Goal: Task Accomplishment & Management: Manage account settings

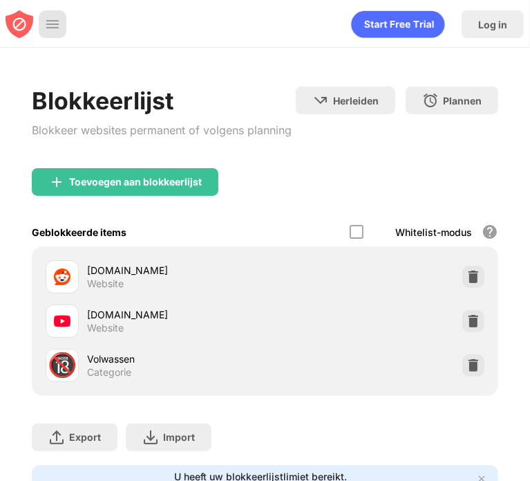
click at [50, 27] on img at bounding box center [53, 24] width 14 height 14
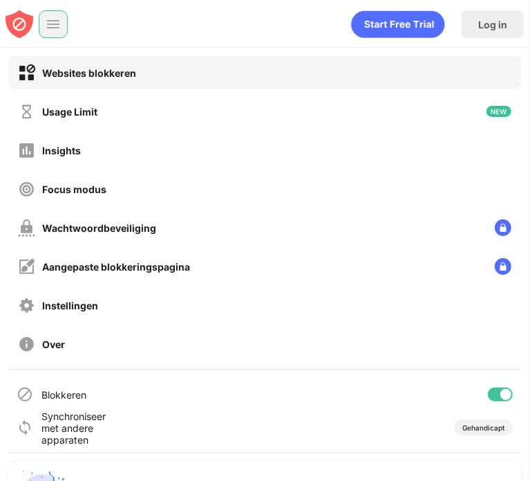
click at [501, 392] on div at bounding box center [506, 394] width 11 height 11
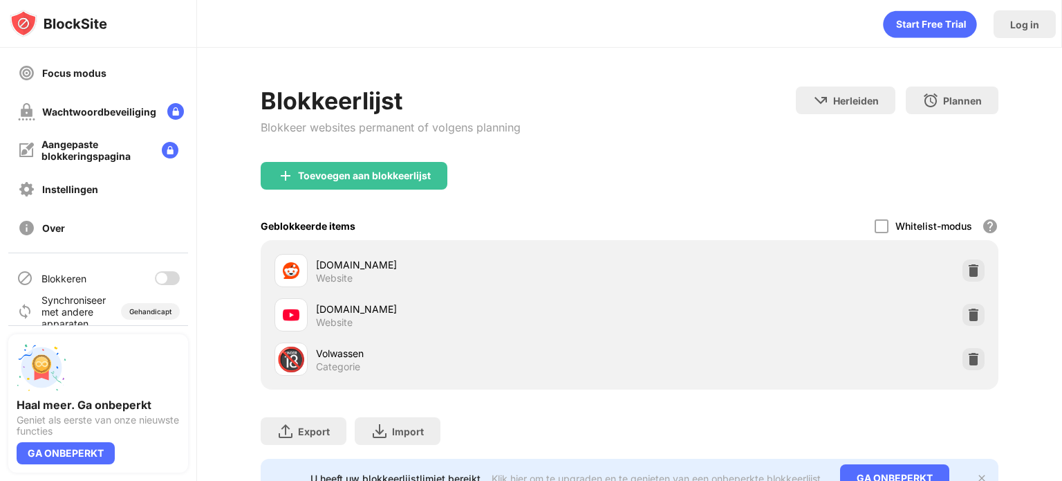
scroll to position [127, 0]
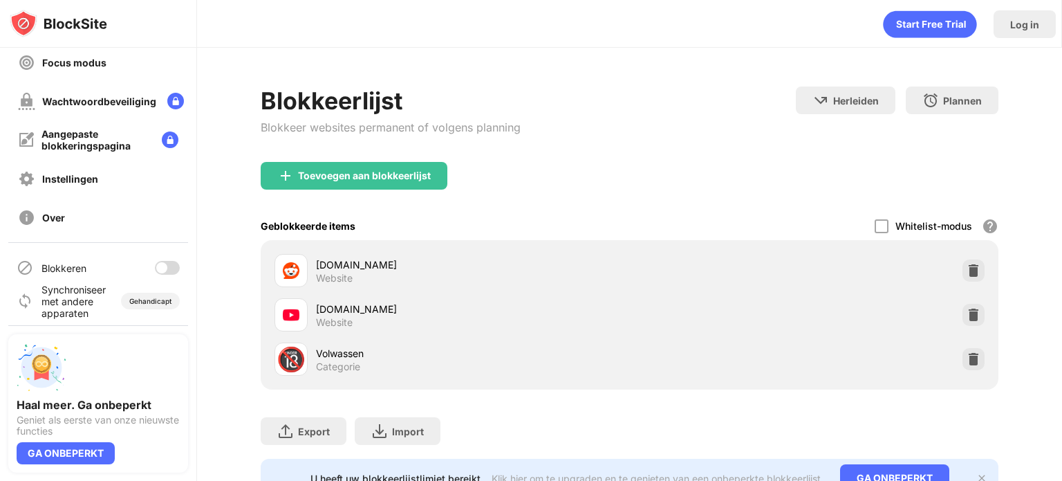
click at [160, 261] on div at bounding box center [167, 268] width 25 height 14
click at [155, 269] on div at bounding box center [167, 268] width 25 height 14
click at [158, 268] on div at bounding box center [167, 268] width 25 height 14
